Goal: Transaction & Acquisition: Purchase product/service

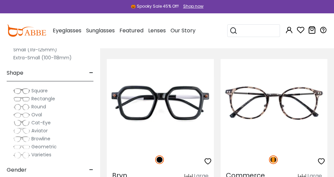
scroll to position [117, 0]
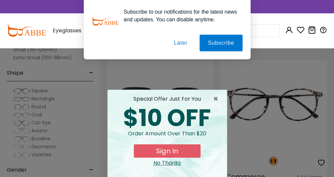
click at [181, 44] on button "Later" at bounding box center [180, 43] width 30 height 17
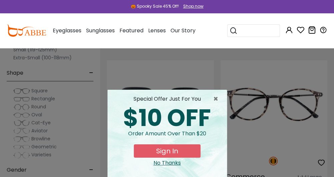
scroll to position [26, 0]
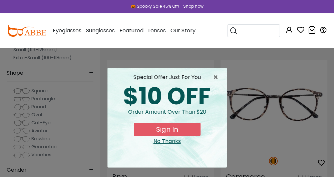
click at [153, 145] on div "No Thanks" at bounding box center [167, 141] width 109 height 8
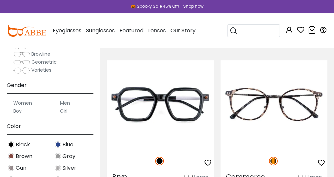
scroll to position [91, 0]
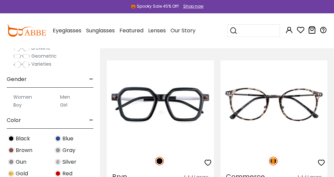
click at [67, 109] on label "Girl" at bounding box center [63, 105] width 7 height 8
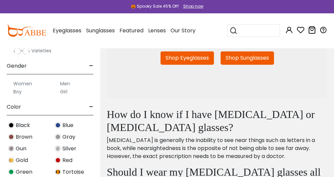
scroll to position [118, 0]
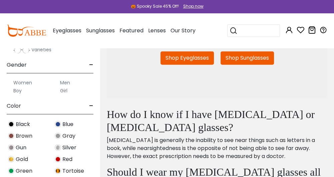
click at [30, 87] on label "Women" at bounding box center [22, 83] width 19 height 8
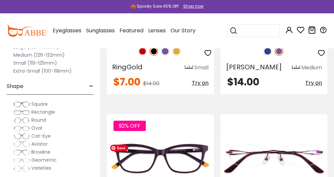
scroll to position [1384, 0]
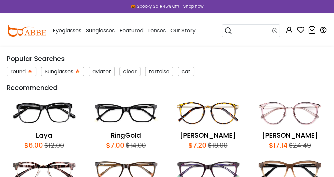
click at [254, 47] on div "Popular Searches round Sunglasses aviator clear tortoise cat Recommended Laya $…" at bounding box center [252, 30] width 60 height 35
type input "*****"
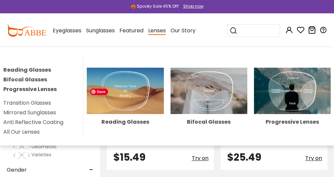
scroll to position [434, 0]
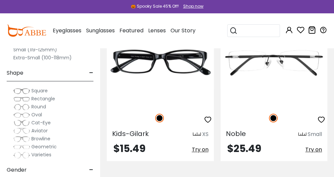
click at [195, 26] on div "Eyeglasses Women's Eyeglasses Men's Eyeglasses Kids' Eyeglasses All Eyeglasses …" at bounding box center [122, 30] width 146 height 33
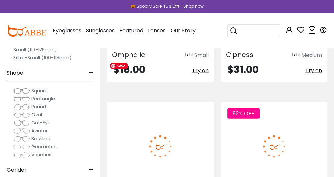
scroll to position [2670, 0]
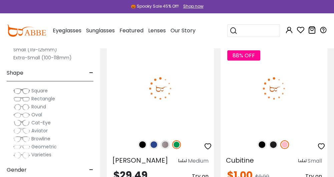
scroll to position [3055, 0]
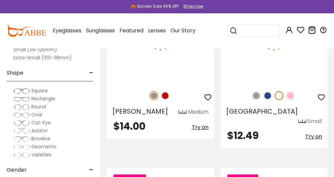
scroll to position [3433, 0]
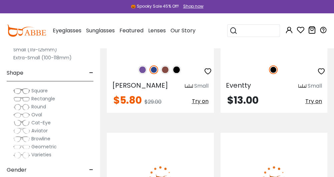
scroll to position [3795, 0]
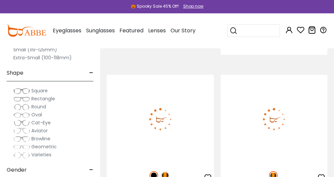
scroll to position [4193, 0]
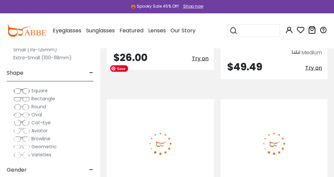
scroll to position [4166, 0]
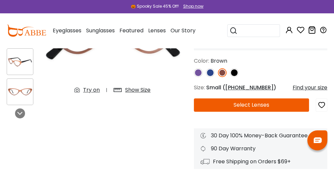
scroll to position [133, 0]
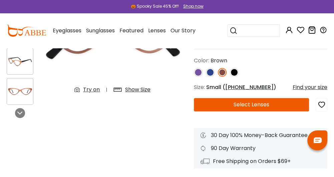
click at [215, 111] on button "Select Lenses" at bounding box center [251, 104] width 115 height 13
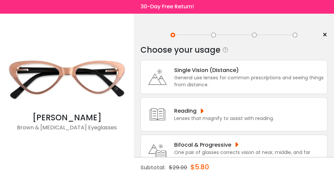
click at [182, 75] on div "General use lenses for common prescriptions and seeing things from distance." at bounding box center [248, 81] width 149 height 14
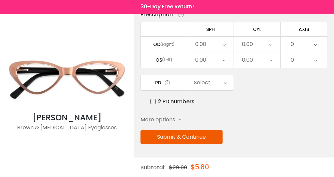
scroll to position [86, 0]
click at [175, 119] on span "More options" at bounding box center [157, 120] width 35 height 8
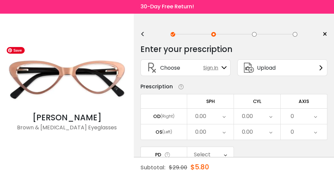
scroll to position [0, 0]
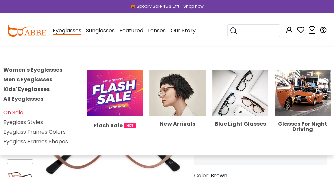
scroll to position [21, 0]
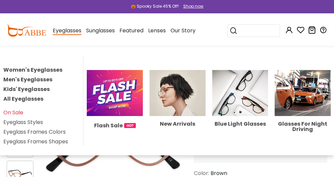
click at [34, 74] on link "Women's Eyeglasses" at bounding box center [32, 70] width 59 height 8
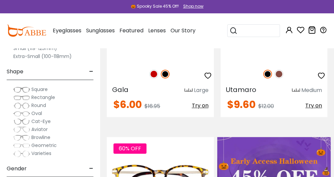
scroll to position [2, 0]
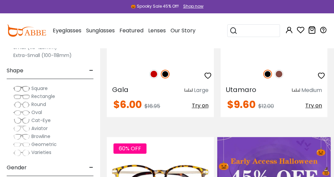
click at [257, 45] on div "Popular Searches round Sunglasses aviator clear tortoise cat Recommended Laya $…" at bounding box center [254, 30] width 55 height 35
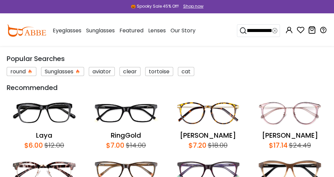
type input "**********"
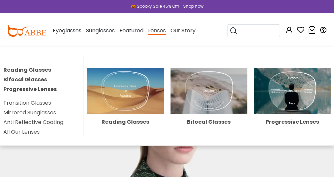
click at [166, 31] on span "Lenses" at bounding box center [157, 31] width 18 height 8
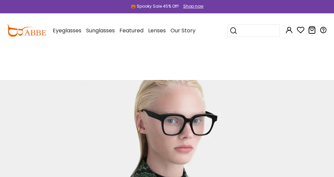
click at [166, 29] on span "Lenses" at bounding box center [157, 31] width 18 height 8
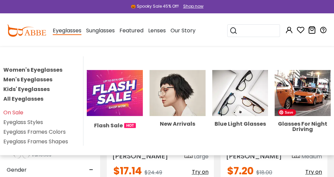
scroll to position [248, 0]
click at [305, 116] on img at bounding box center [302, 93] width 56 height 46
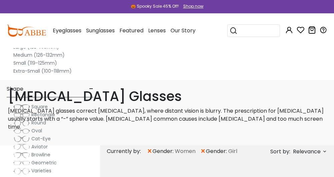
scroll to position [1391, 0]
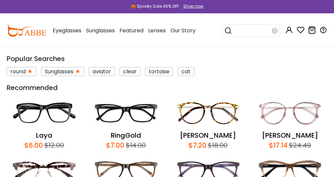
click at [255, 47] on div "Popular Searches round Sunglasses aviator clear tortoise cat Recommended Laya $…" at bounding box center [252, 30] width 60 height 35
click at [48, 115] on img at bounding box center [44, 113] width 75 height 34
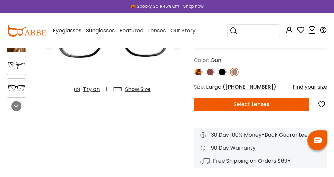
scroll to position [128, 0]
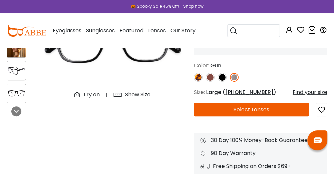
click at [203, 116] on button "Select Lenses" at bounding box center [251, 109] width 115 height 13
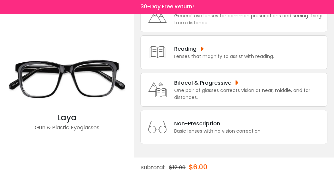
scroll to position [71, 0]
click at [178, 125] on div "Non-Prescription" at bounding box center [217, 123] width 87 height 8
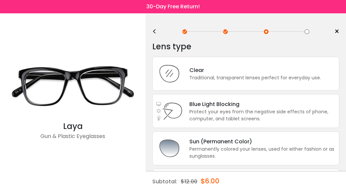
scroll to position [0, 0]
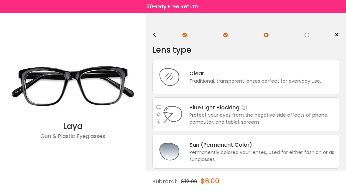
click at [207, 112] on div "Blue Light Blocking Blue Light Blocking Blue Light blocking lenses offer the be…" at bounding box center [262, 107] width 146 height 8
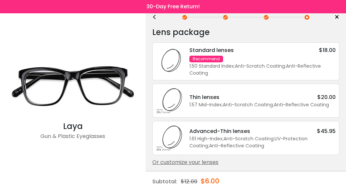
scroll to position [20, 0]
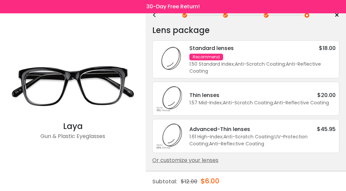
click at [227, 59] on div "Standard lenses $18.00 Recommend 1.50 Standard Index ; Anti-Scratch Coating ; A…" at bounding box center [258, 59] width 153 height 31
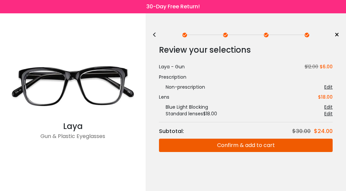
scroll to position [0, 0]
click at [217, 151] on button "Confirm & add to cart" at bounding box center [245, 145] width 173 height 13
